Goal: Task Accomplishment & Management: Use online tool/utility

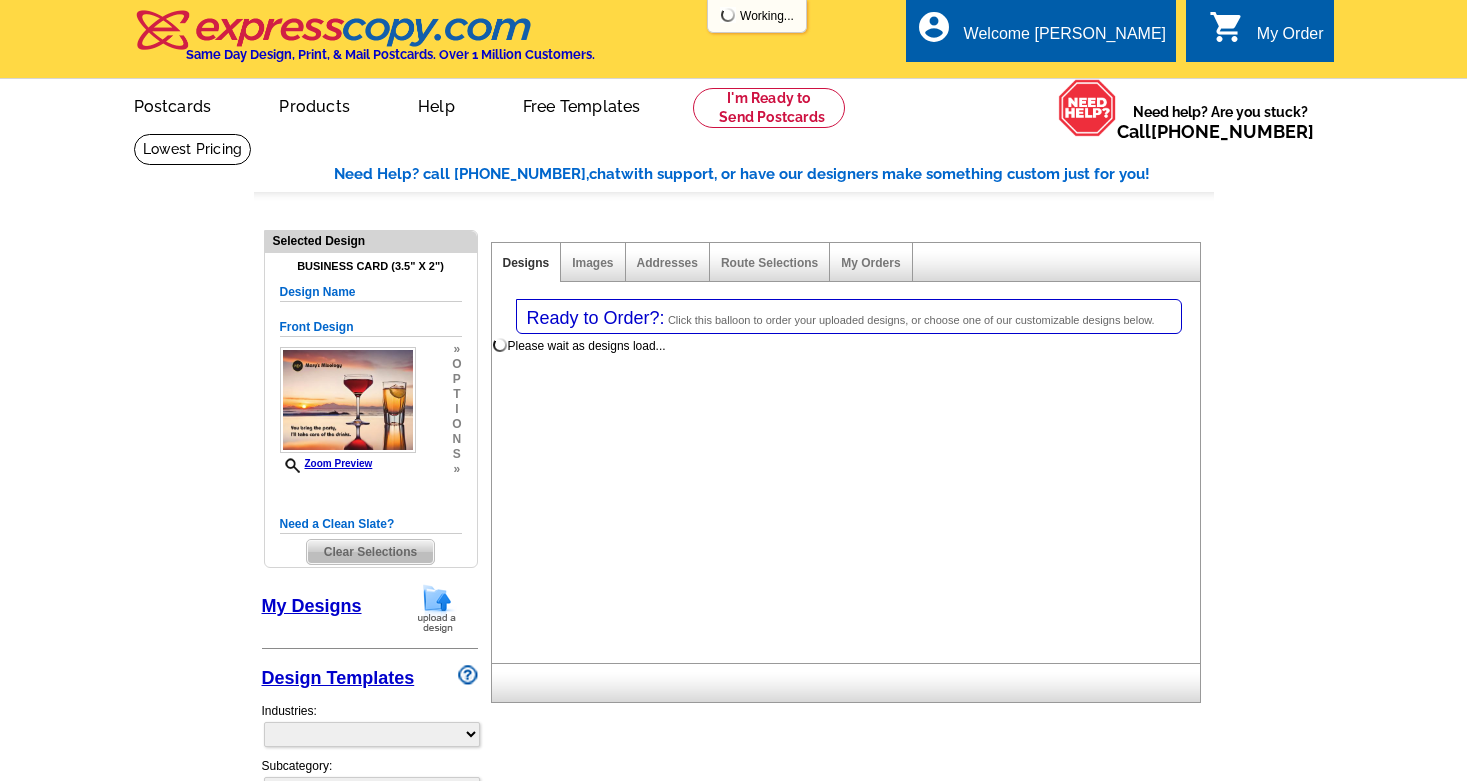
select select
select select "3"
select select "5"
select select "back"
select select "785"
